Goal: Task Accomplishment & Management: Manage account settings

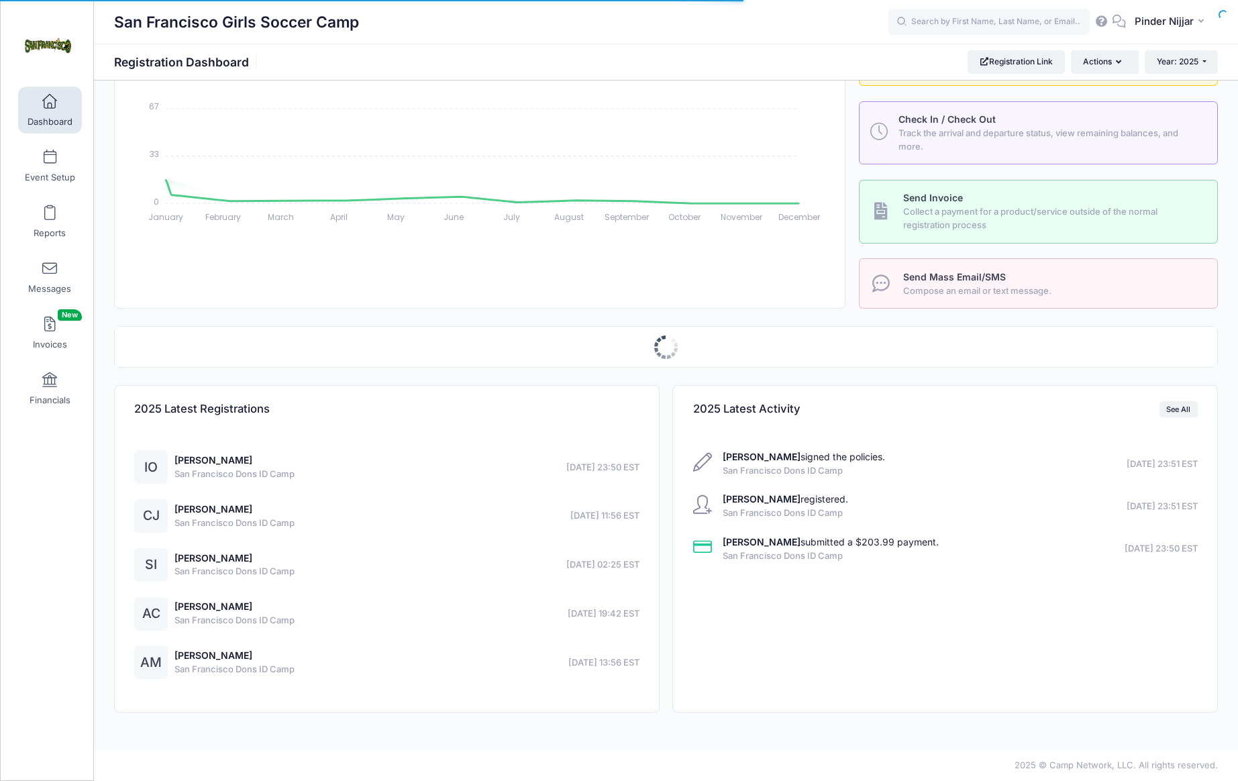
select select
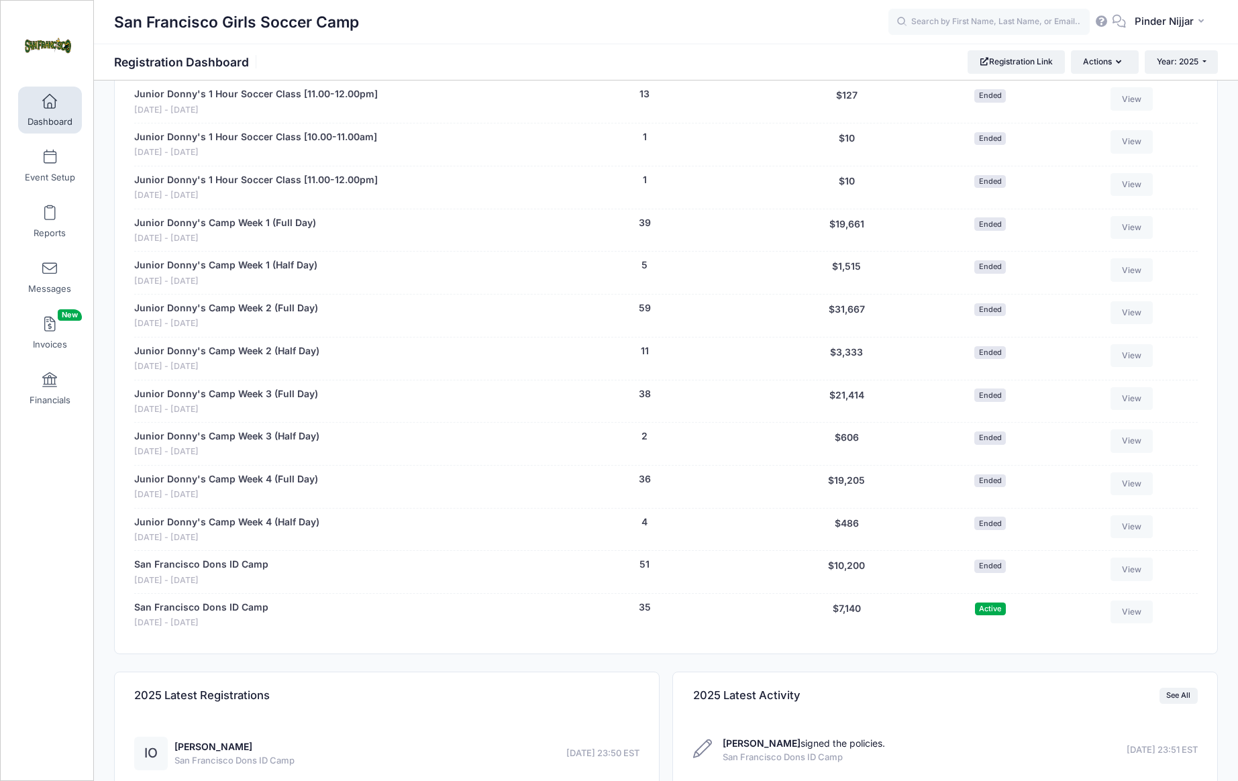
scroll to position [749, 0]
click at [250, 603] on link "San Francisco Dons ID Camp" at bounding box center [201, 606] width 134 height 14
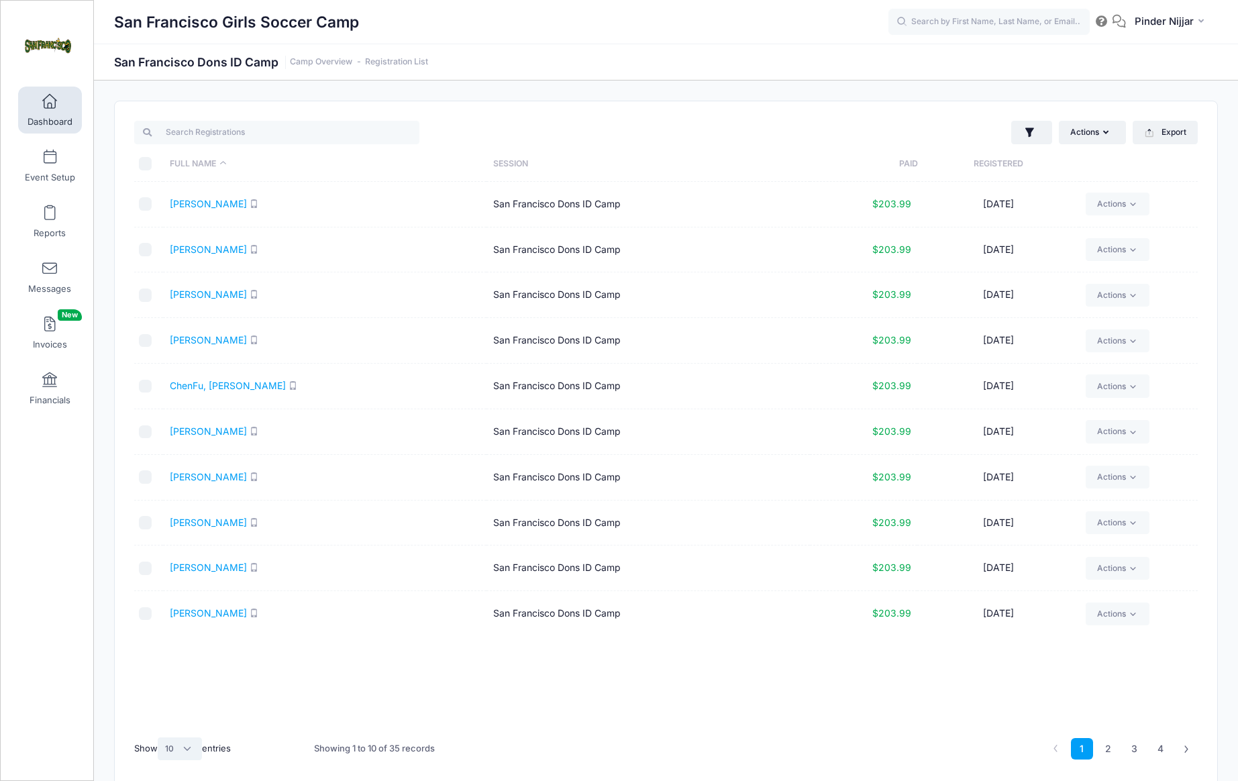
click at [193, 752] on select "All 10 25 50" at bounding box center [180, 749] width 44 height 23
select select "50"
click at [159, 738] on select "All 10 25 50" at bounding box center [180, 749] width 44 height 23
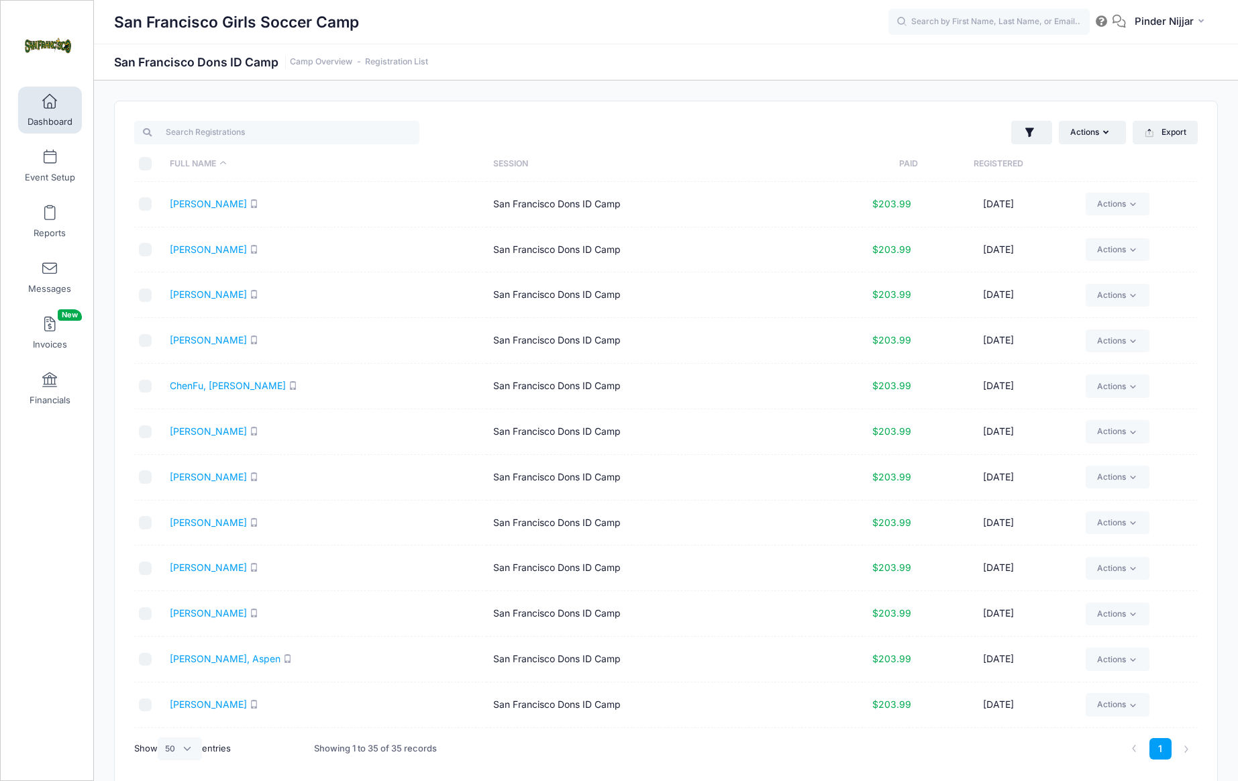
click at [1017, 164] on th "Registered" at bounding box center [999, 164] width 162 height 36
click at [208, 382] on link "Mostes, Ava" at bounding box center [197, 385] width 54 height 11
click at [200, 344] on link "Chairez, Angeli" at bounding box center [208, 339] width 77 height 11
click at [236, 291] on link "Imsande, Sophia" at bounding box center [208, 294] width 77 height 11
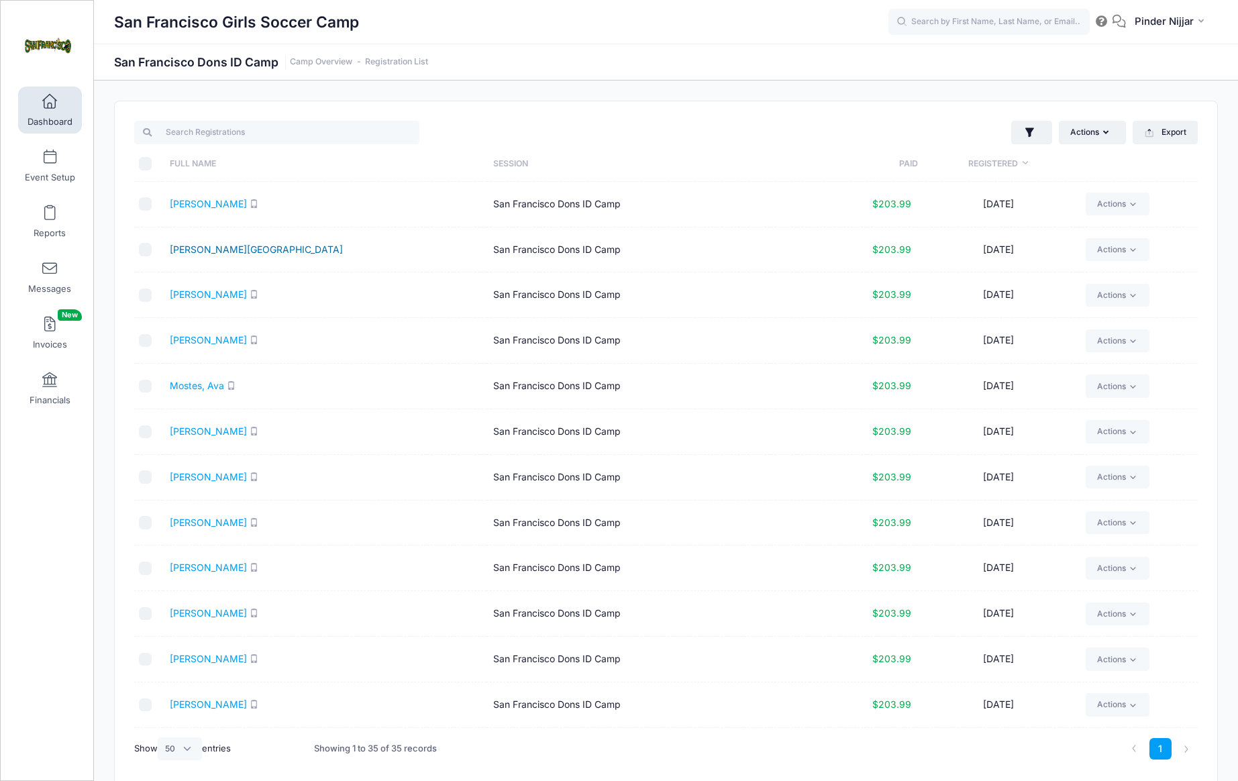
click at [193, 252] on link "Jones, Clare" at bounding box center [256, 249] width 173 height 11
click at [217, 202] on link "Ortega, Isabella" at bounding box center [208, 203] width 77 height 11
click at [60, 114] on link "Dashboard" at bounding box center [50, 110] width 64 height 47
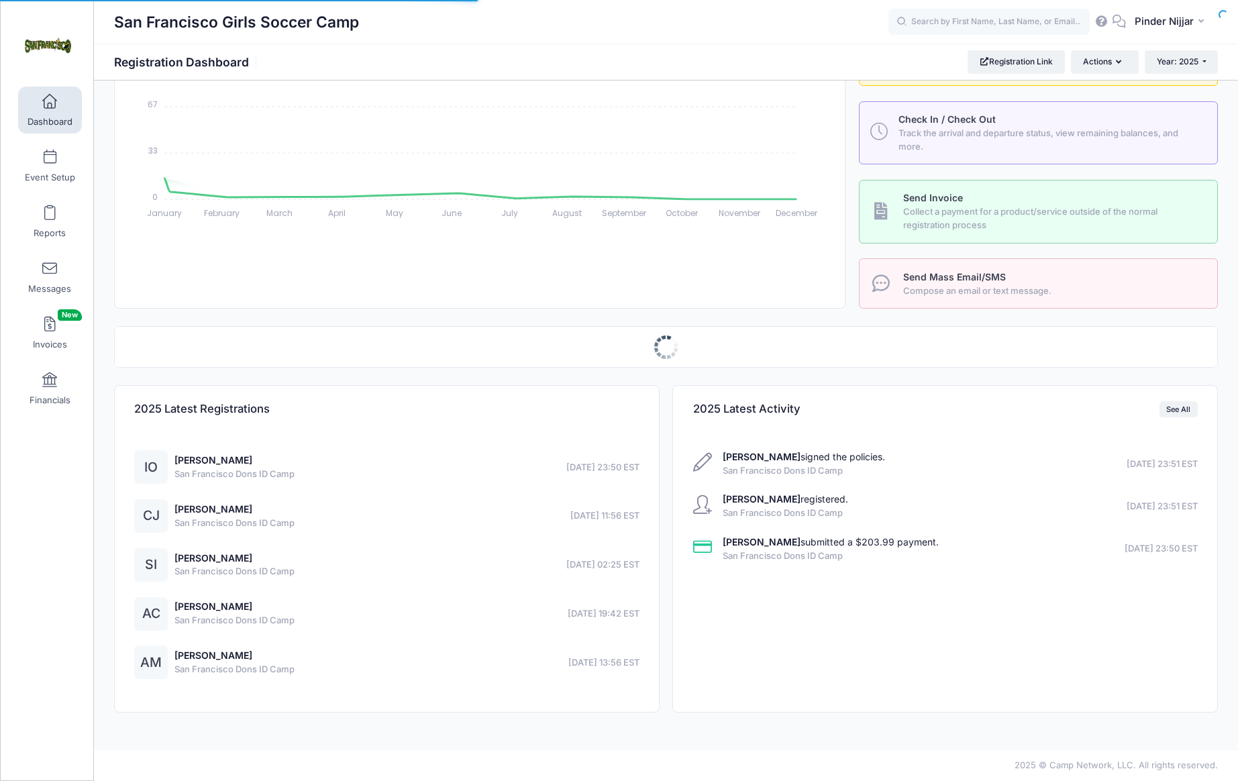
select select
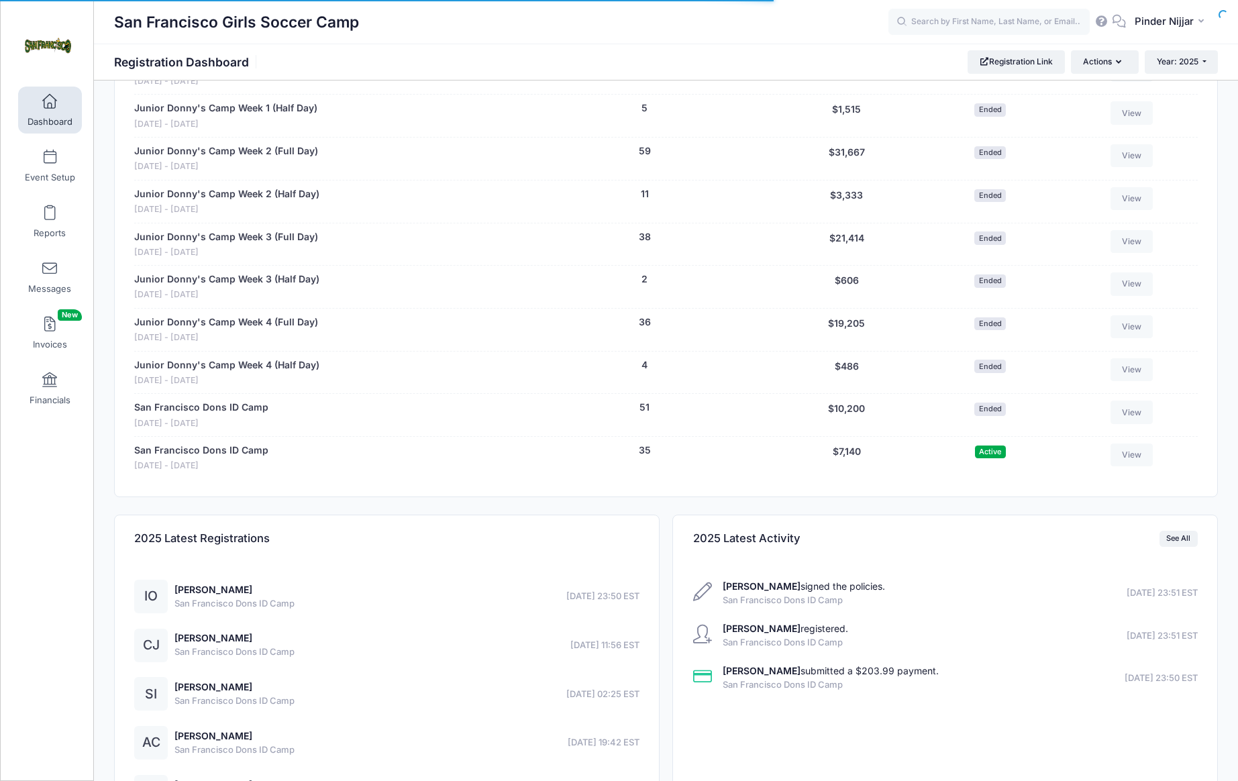
scroll to position [1028, 0]
